Goal: Navigation & Orientation: Find specific page/section

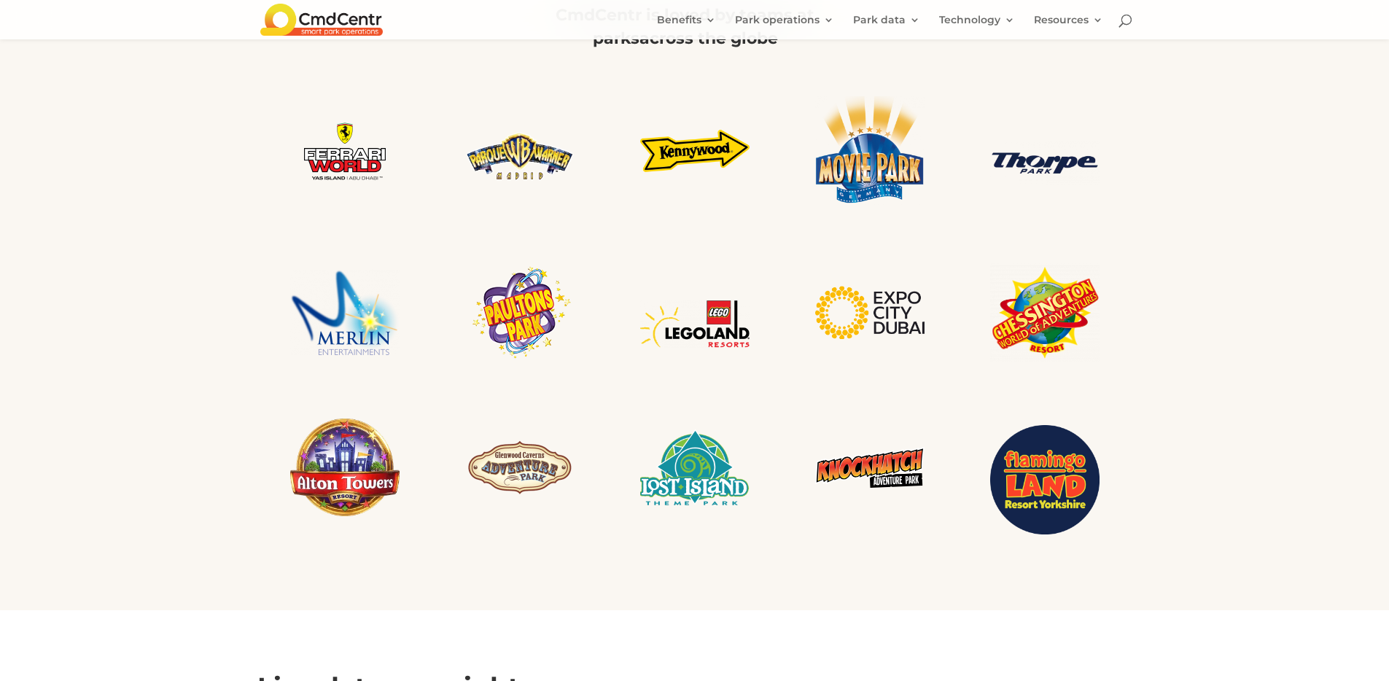
scroll to position [2766, 0]
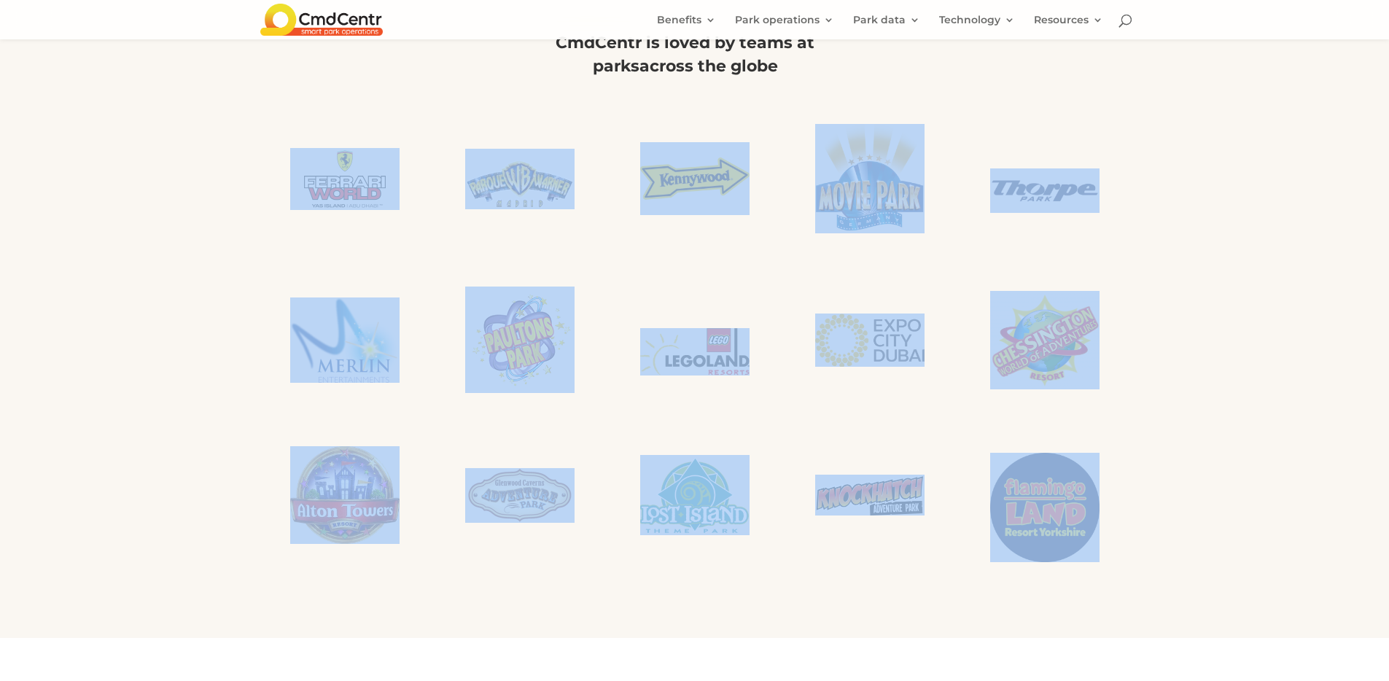
drag, startPoint x: 1236, startPoint y: 453, endPoint x: 233, endPoint y: 184, distance: 1038.6
click at [233, 184] on div "Built for theme parks, designed for people More powerful and less complicated t…" at bounding box center [694, 116] width 1389 height 1043
click at [1190, 363] on div "Built for theme parks, designed for people More powerful and less complicated t…" at bounding box center [694, 116] width 1389 height 1043
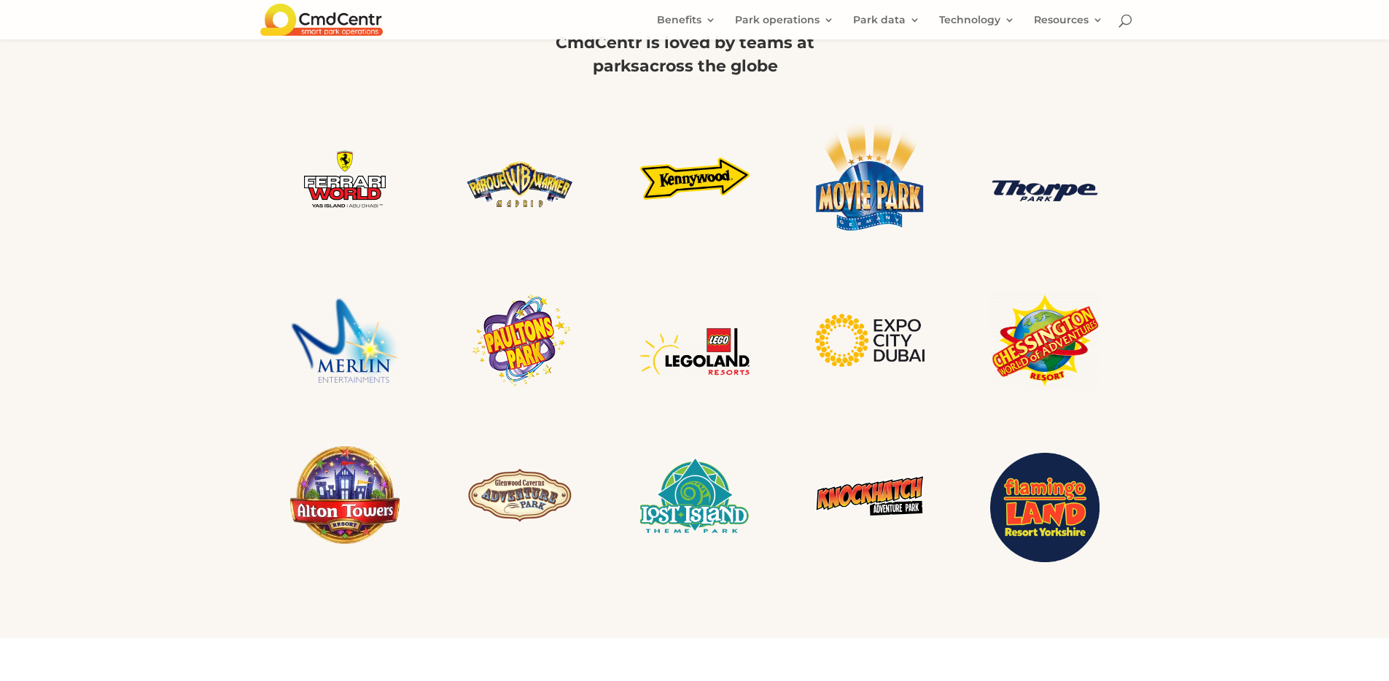
click at [1151, 545] on div "Built for theme parks, designed for people More powerful and less complicated t…" at bounding box center [694, 116] width 1389 height 1043
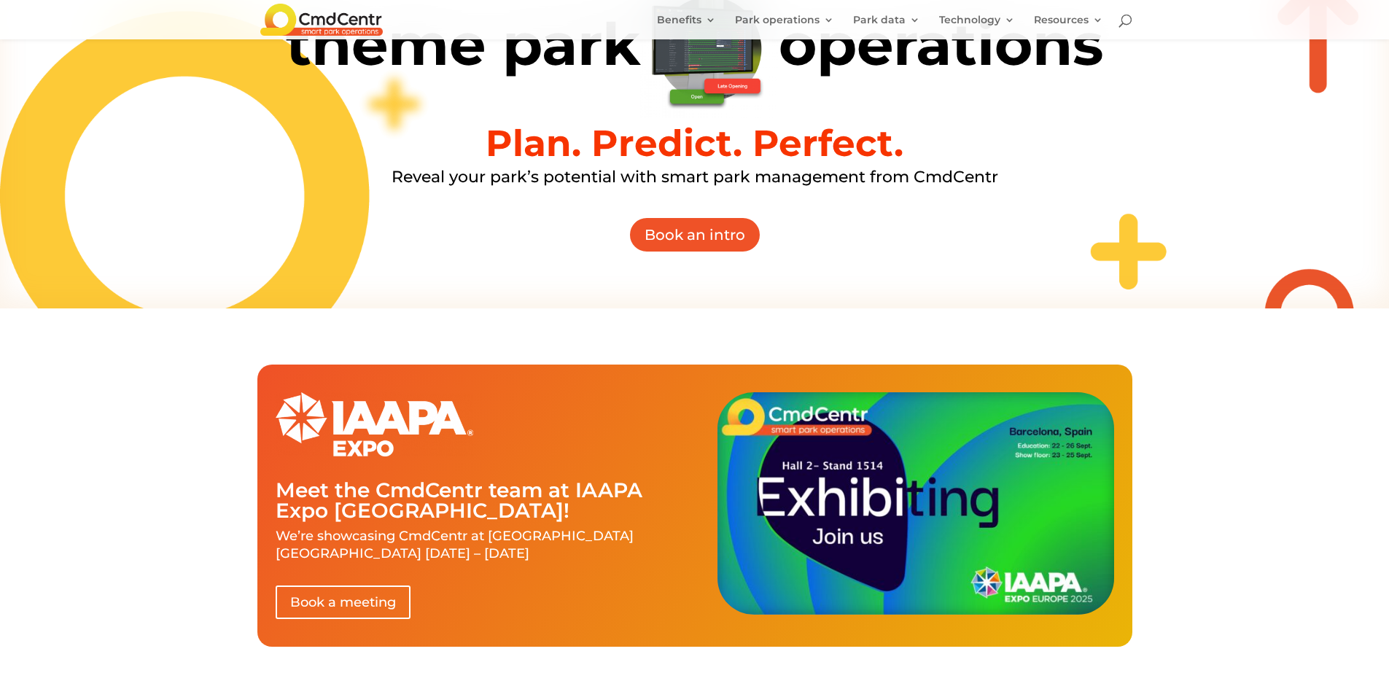
scroll to position [0, 0]
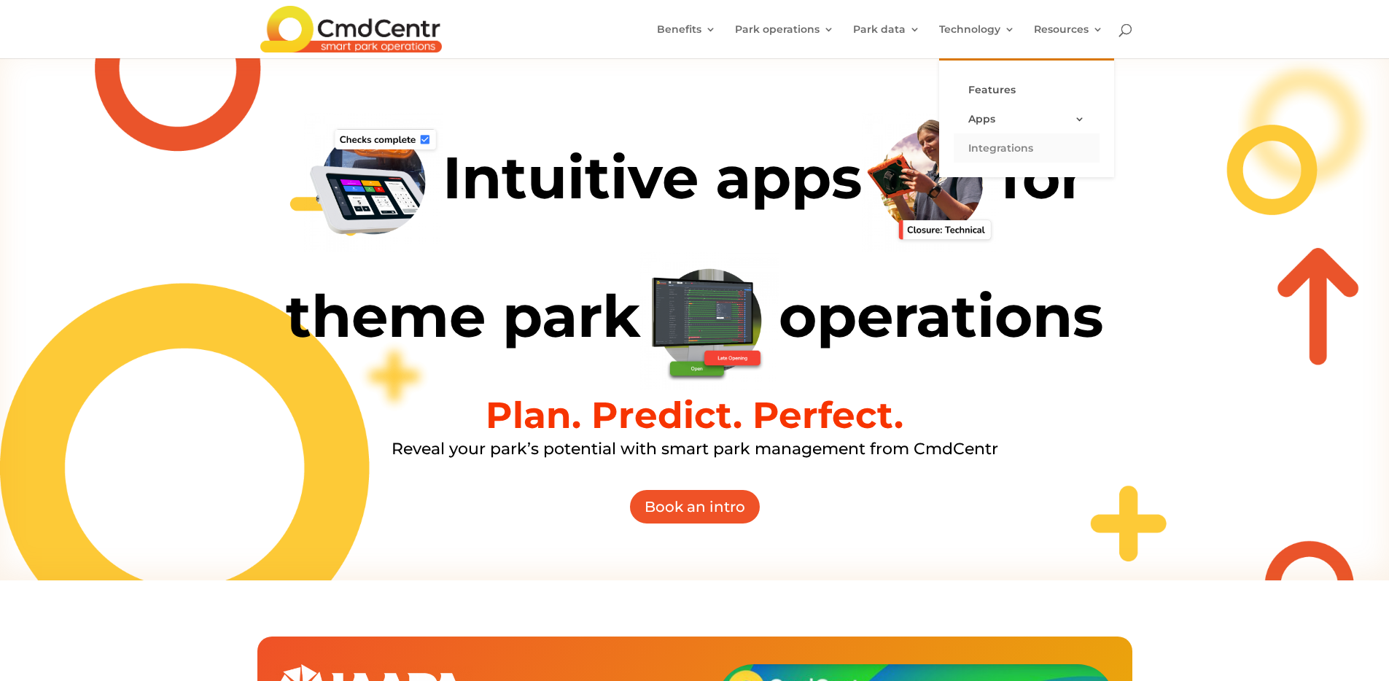
click at [983, 149] on link "Integrations" at bounding box center [1027, 147] width 146 height 29
